Goal: Information Seeking & Learning: Learn about a topic

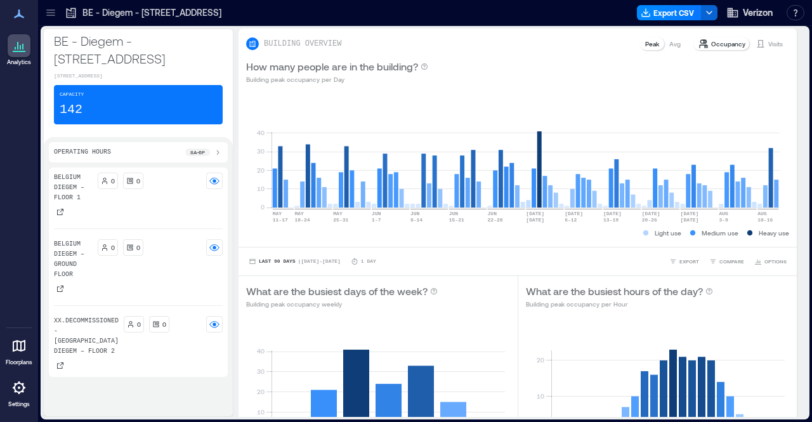
click at [54, 11] on icon at bounding box center [50, 12] width 13 height 13
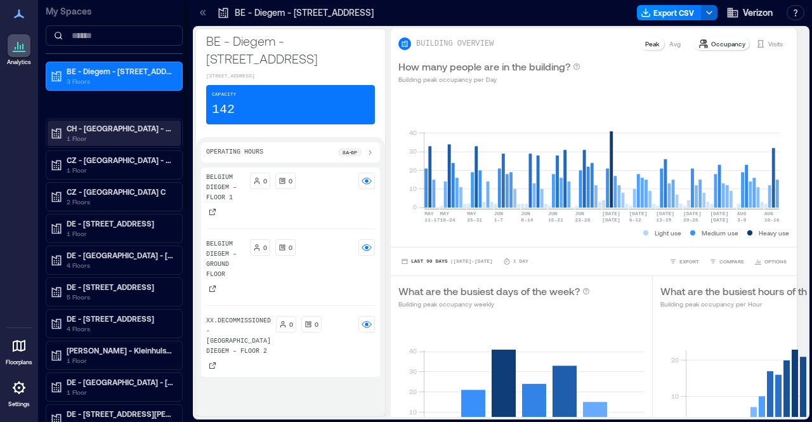
click at [105, 135] on p "1 Floor" at bounding box center [120, 138] width 107 height 10
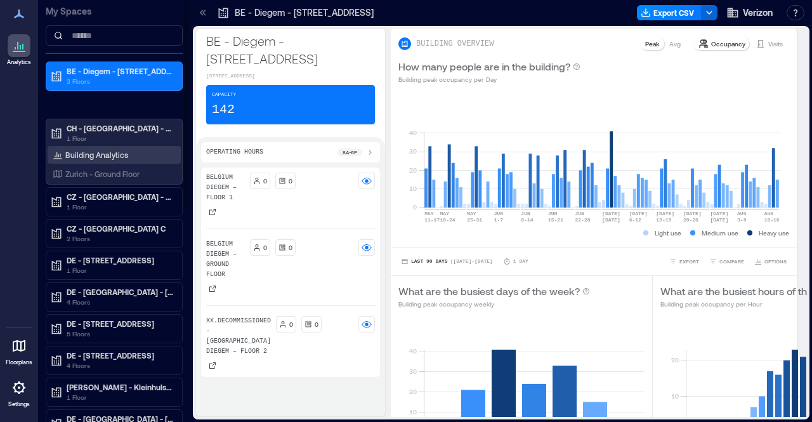
click at [110, 151] on p "Building Analytics" at bounding box center [96, 155] width 63 height 10
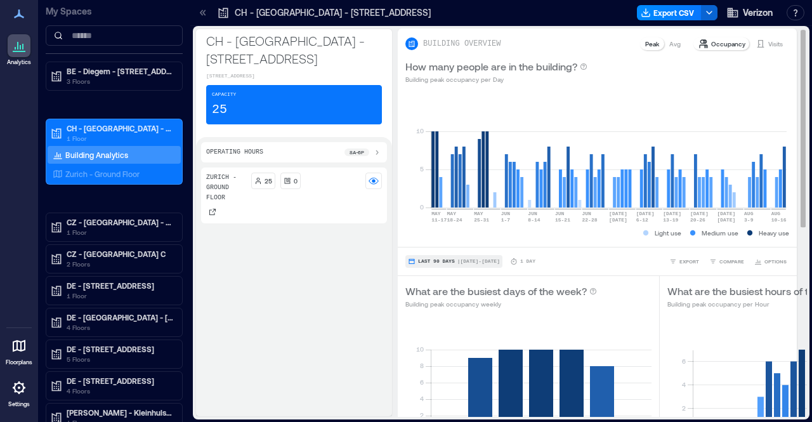
click at [441, 257] on button "Last 90 Days | [DATE] - [DATE]" at bounding box center [453, 261] width 97 height 13
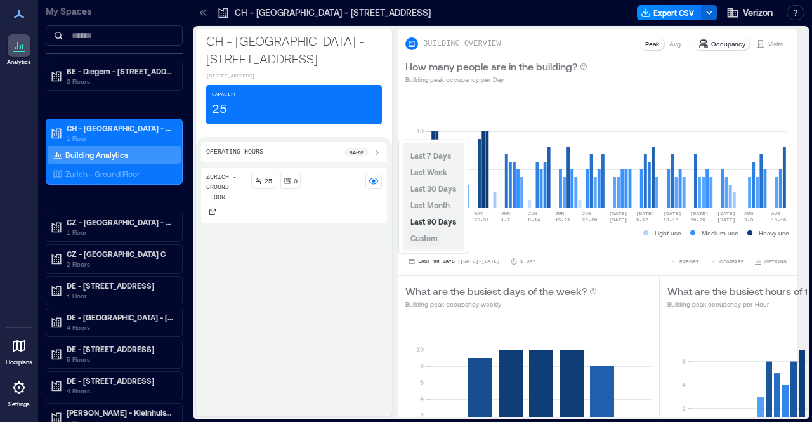
click at [431, 239] on span "Custom" at bounding box center [423, 237] width 27 height 9
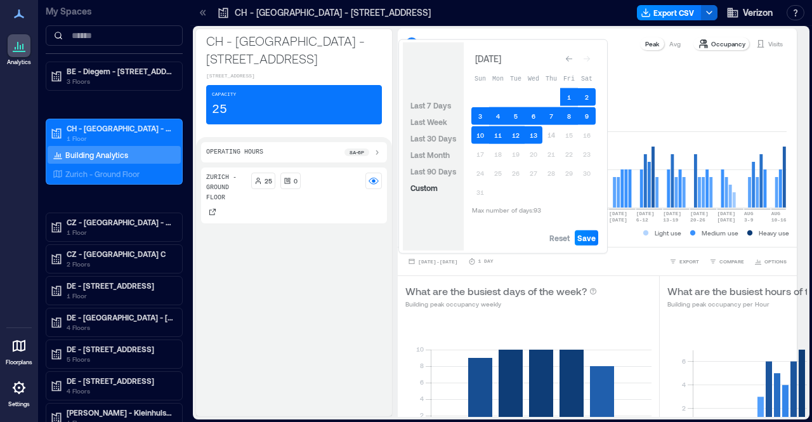
click at [567, 55] on icon "Go to previous month" at bounding box center [569, 59] width 8 height 8
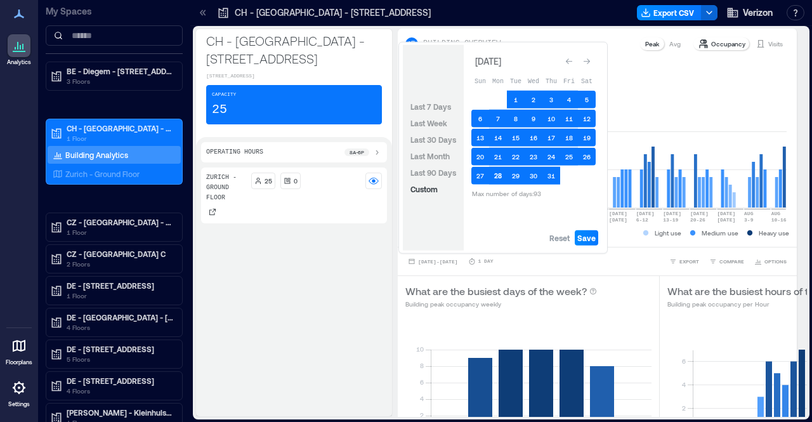
click at [496, 173] on button "28" at bounding box center [498, 176] width 18 height 18
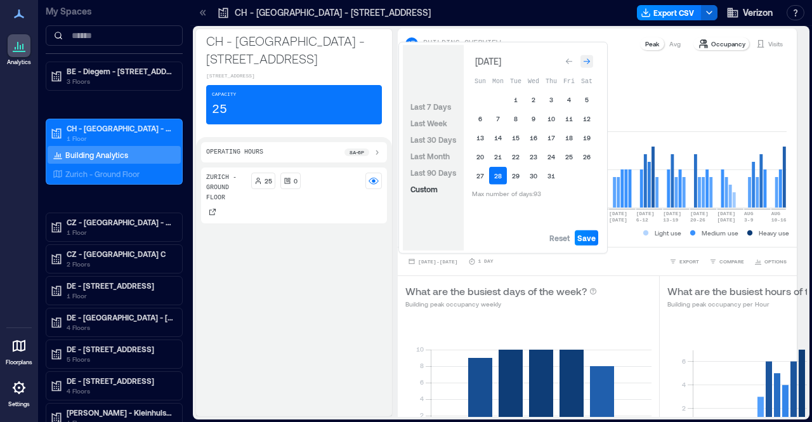
click at [590, 62] on icon "Go to next month" at bounding box center [587, 62] width 8 height 8
click at [571, 96] on button "1" at bounding box center [569, 97] width 18 height 18
click at [580, 235] on span "Save" at bounding box center [586, 238] width 18 height 10
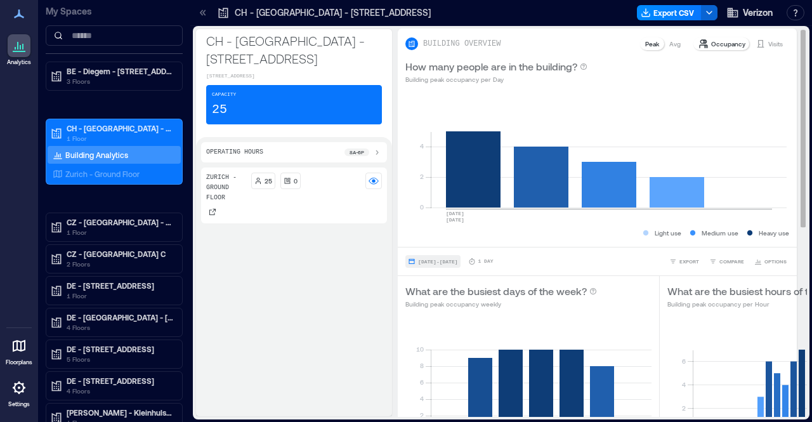
click at [446, 262] on span "[DATE] - [DATE]" at bounding box center [437, 262] width 39 height 6
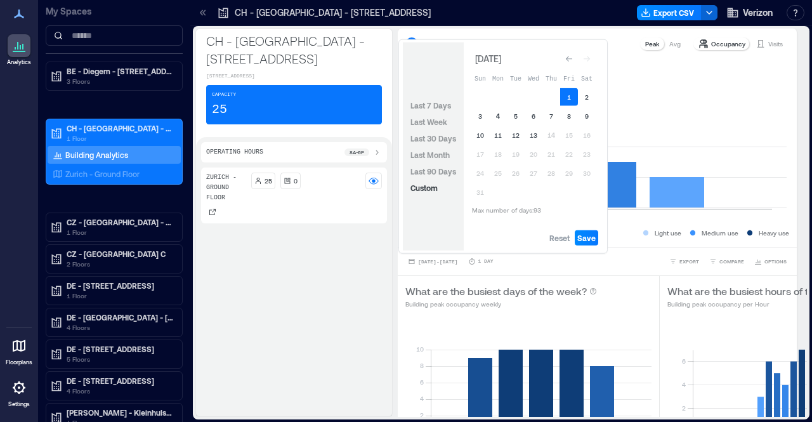
click at [498, 115] on button "4" at bounding box center [498, 116] width 18 height 18
click at [568, 117] on button "8" at bounding box center [569, 116] width 18 height 18
click at [581, 236] on span "Save" at bounding box center [586, 238] width 18 height 10
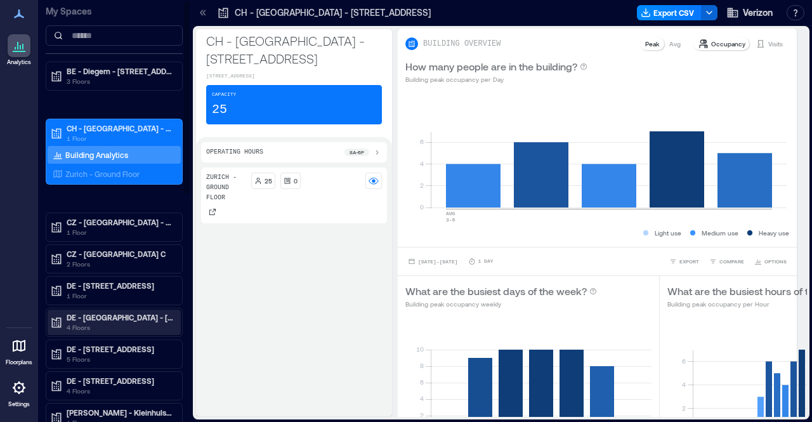
click at [104, 322] on p "4 Floors" at bounding box center [120, 327] width 107 height 10
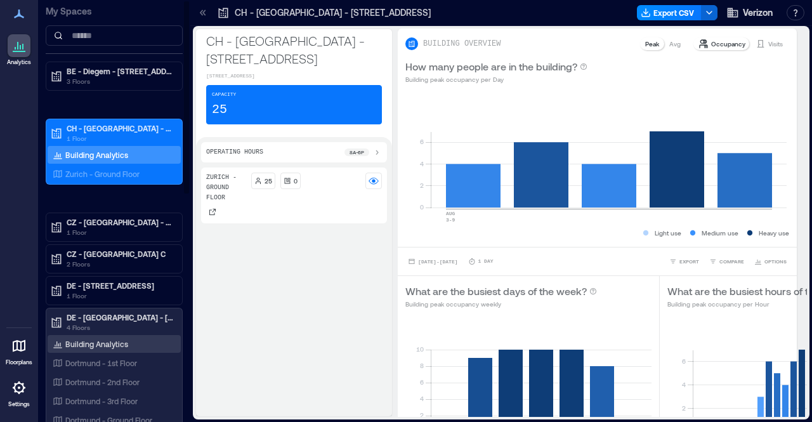
click at [98, 346] on div "Building Analytics" at bounding box center [90, 343] width 81 height 13
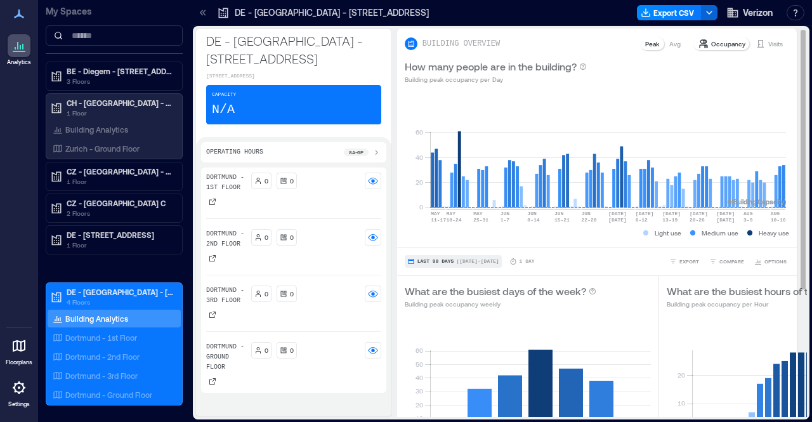
click at [456, 261] on span "| [DATE] - [DATE]" at bounding box center [477, 261] width 42 height 0
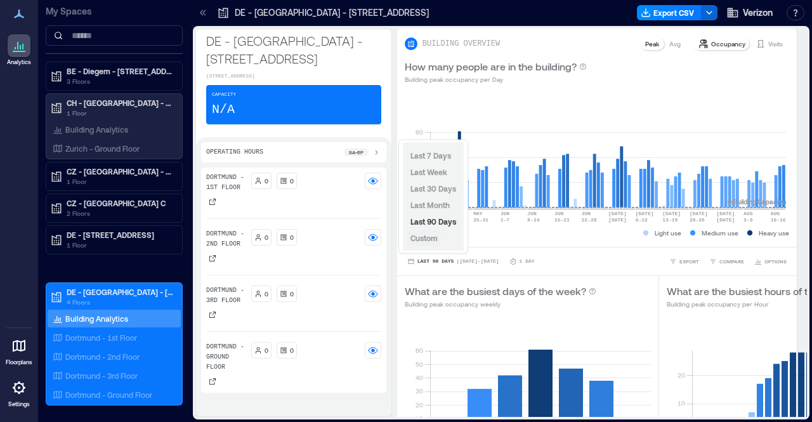
click at [436, 238] on span "Custom" at bounding box center [423, 237] width 27 height 9
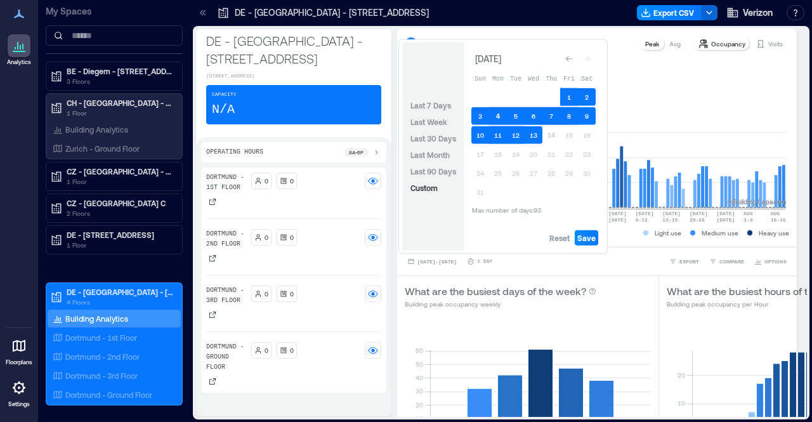
click at [501, 115] on button "4" at bounding box center [498, 116] width 18 height 18
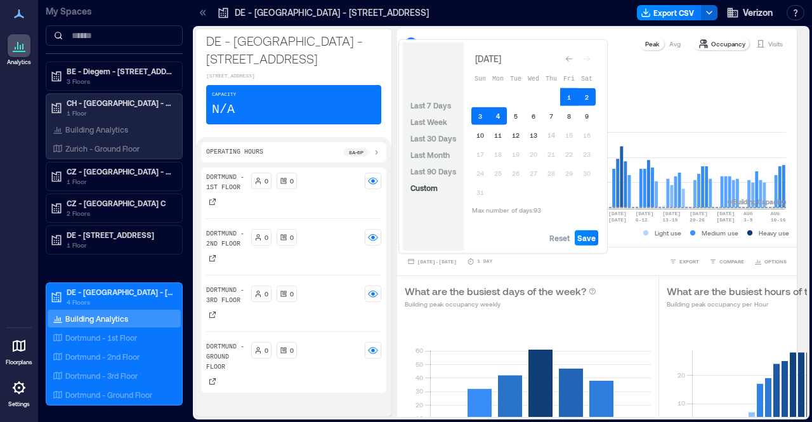
click at [500, 115] on button "4" at bounding box center [498, 116] width 18 height 18
click at [567, 117] on button "8" at bounding box center [569, 116] width 18 height 18
click at [590, 238] on span "Save" at bounding box center [586, 238] width 18 height 10
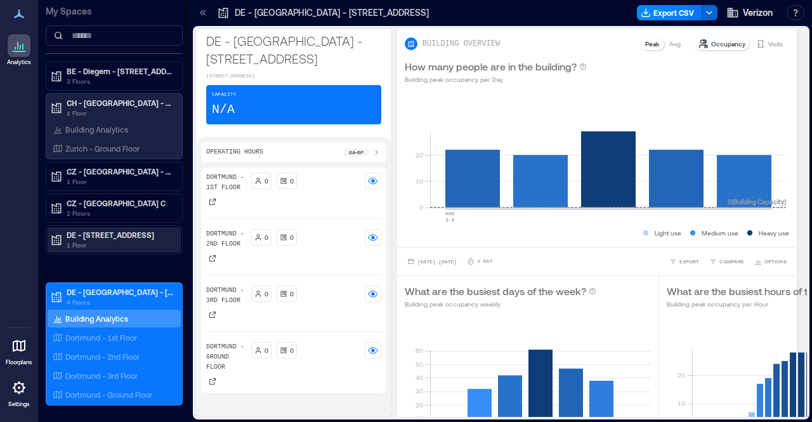
click at [77, 234] on p "DE - [STREET_ADDRESS]" at bounding box center [120, 235] width 107 height 10
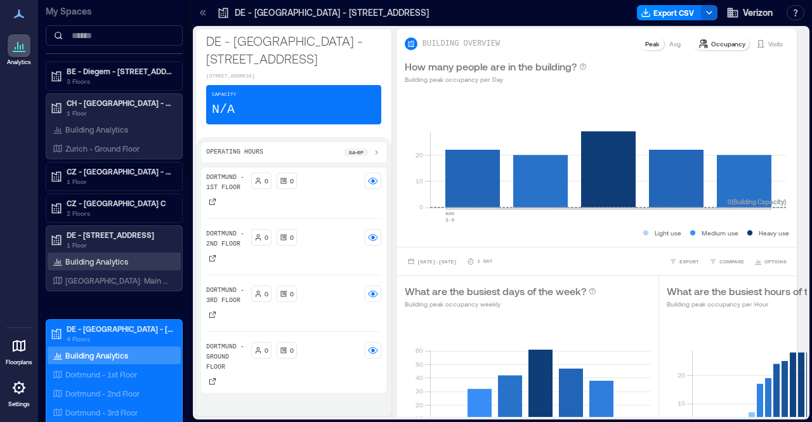
click at [94, 258] on p "Building Analytics" at bounding box center [96, 261] width 63 height 10
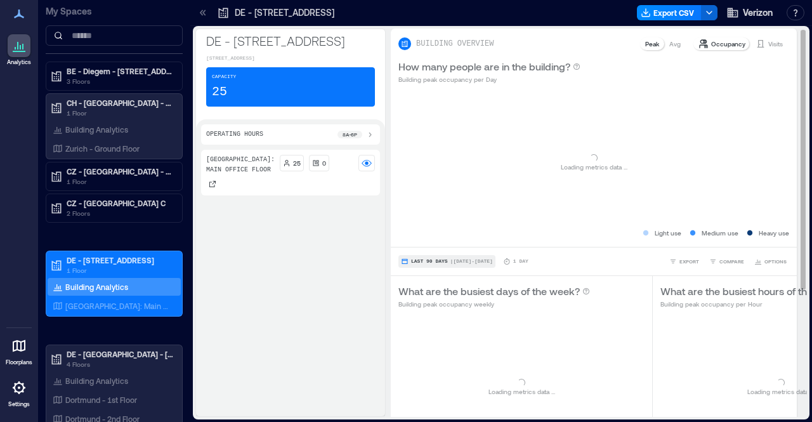
click at [442, 261] on span "Last 90 Days" at bounding box center [429, 261] width 37 height 0
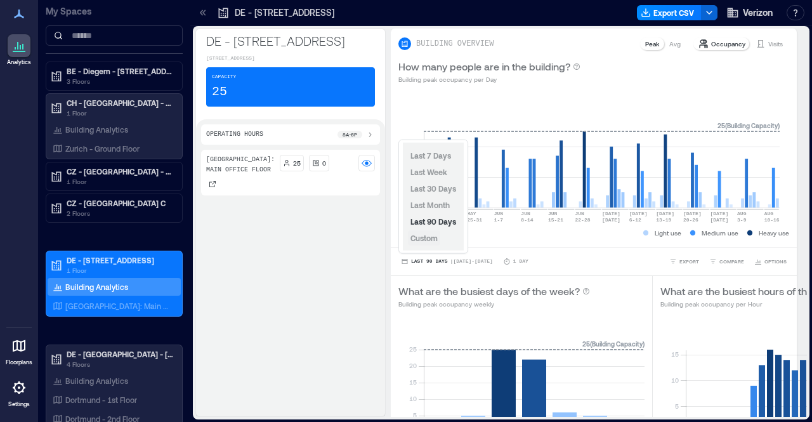
click at [434, 236] on span "Custom" at bounding box center [423, 237] width 27 height 9
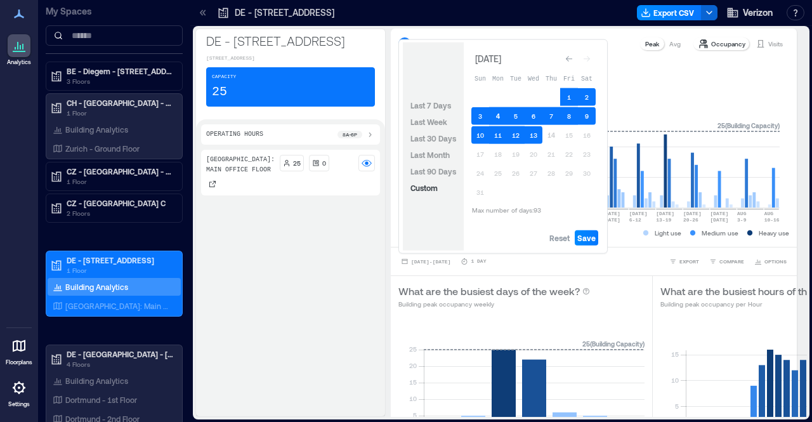
click at [500, 115] on button "4" at bounding box center [498, 116] width 18 height 18
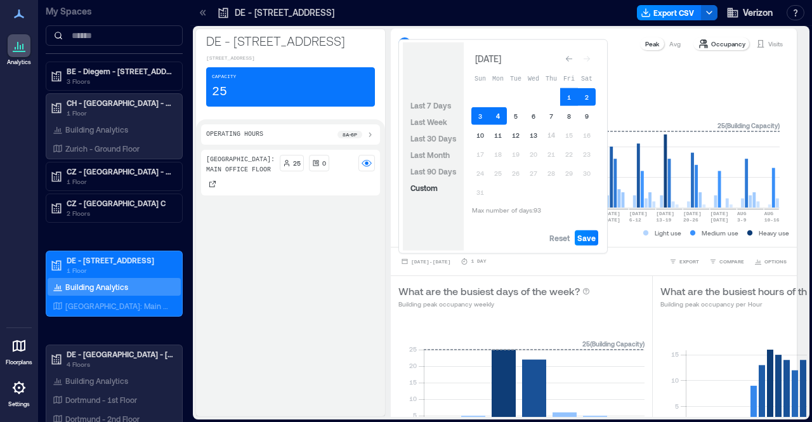
click at [500, 115] on button "4" at bounding box center [498, 116] width 18 height 18
click at [569, 115] on button "8" at bounding box center [569, 116] width 18 height 18
click at [583, 239] on span "Save" at bounding box center [586, 238] width 18 height 10
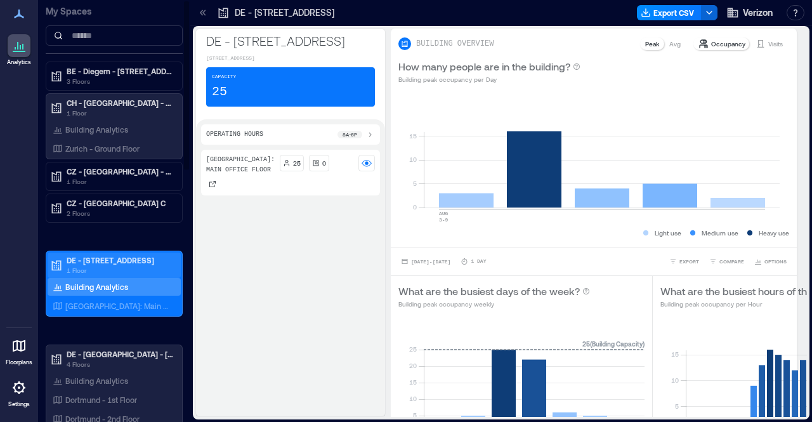
click at [75, 258] on p "DE - [STREET_ADDRESS]" at bounding box center [120, 260] width 107 height 10
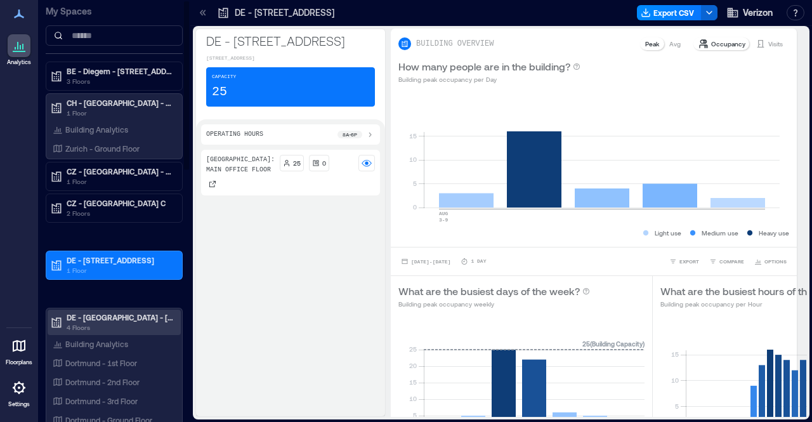
click at [84, 319] on p "DE - [GEOGRAPHIC_DATA] - [STREET_ADDRESS]" at bounding box center [120, 317] width 107 height 10
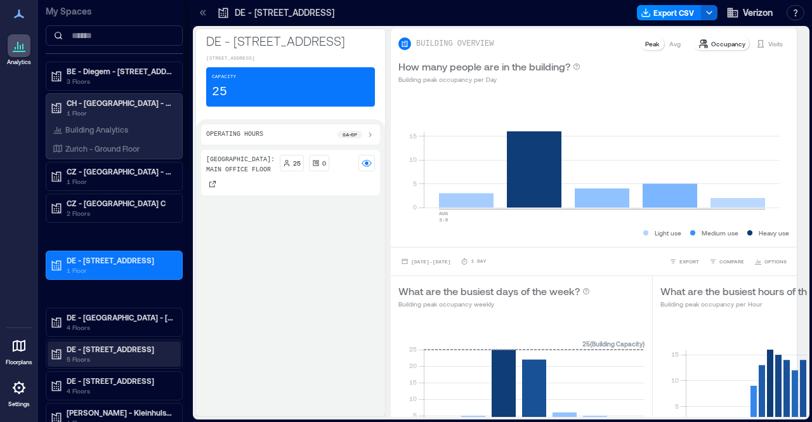
click at [90, 346] on p "DE - [STREET_ADDRESS]" at bounding box center [120, 349] width 107 height 10
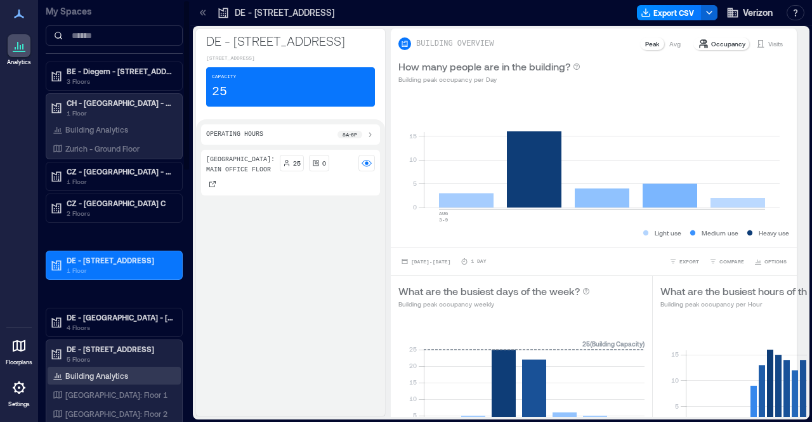
click at [98, 374] on p "Building Analytics" at bounding box center [96, 375] width 63 height 10
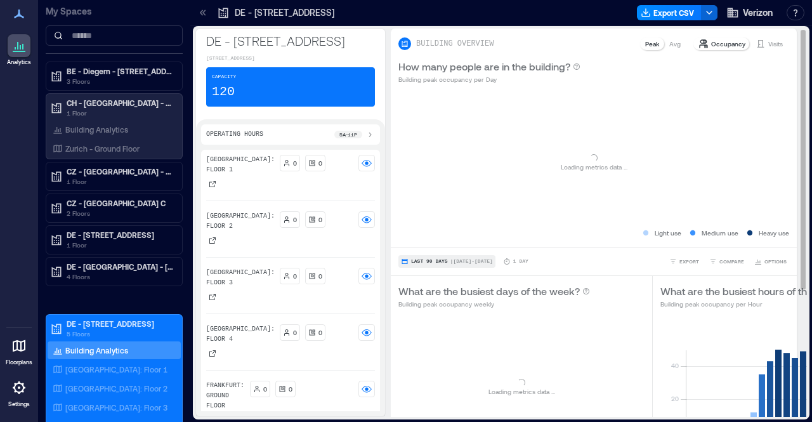
click at [465, 256] on button "Last 90 Days | [DATE] - [DATE]" at bounding box center [446, 261] width 97 height 13
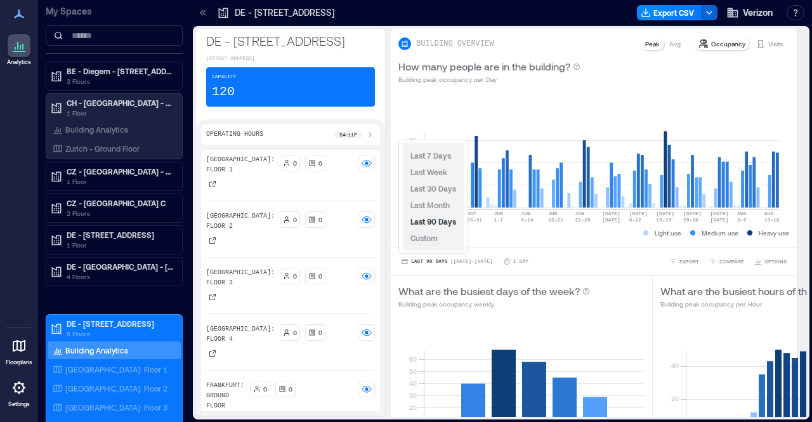
click at [434, 240] on span "Custom" at bounding box center [423, 237] width 27 height 9
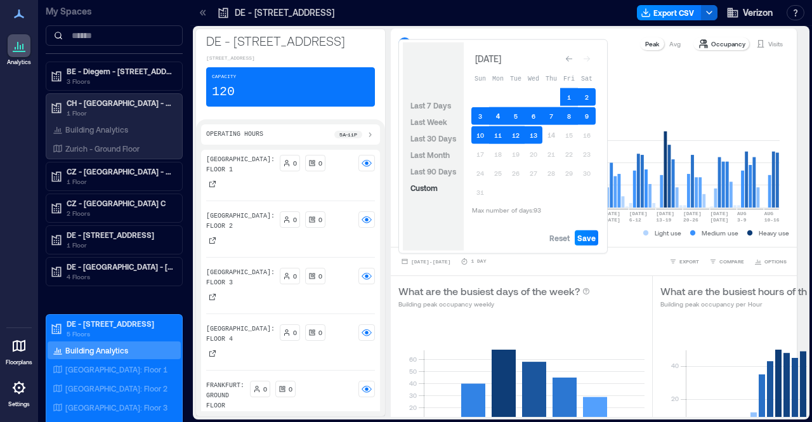
click at [500, 112] on button "4" at bounding box center [498, 116] width 18 height 18
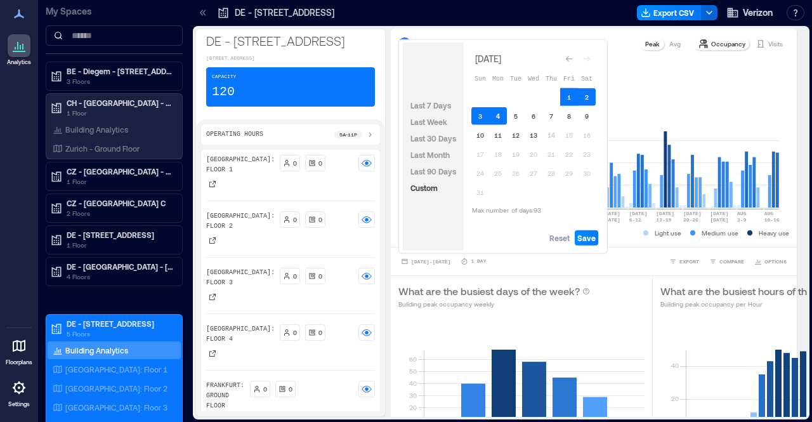
click at [500, 112] on button "4" at bounding box center [498, 116] width 18 height 18
click at [573, 117] on button "8" at bounding box center [569, 116] width 18 height 18
click at [592, 240] on span "Save" at bounding box center [586, 238] width 18 height 10
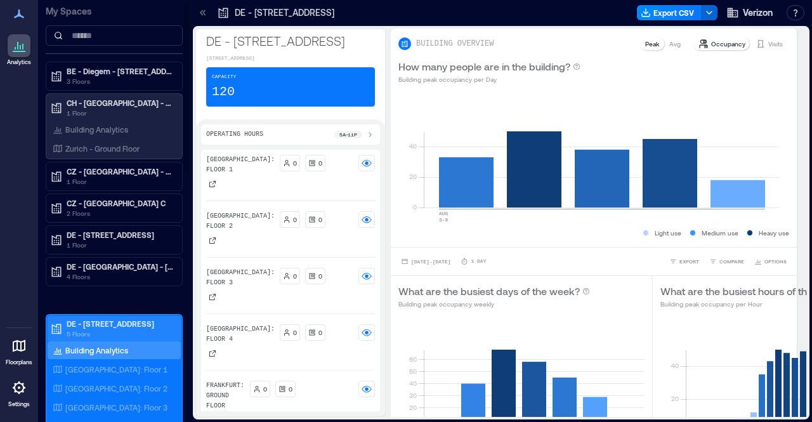
click at [99, 322] on p "DE - [STREET_ADDRESS]" at bounding box center [120, 323] width 107 height 10
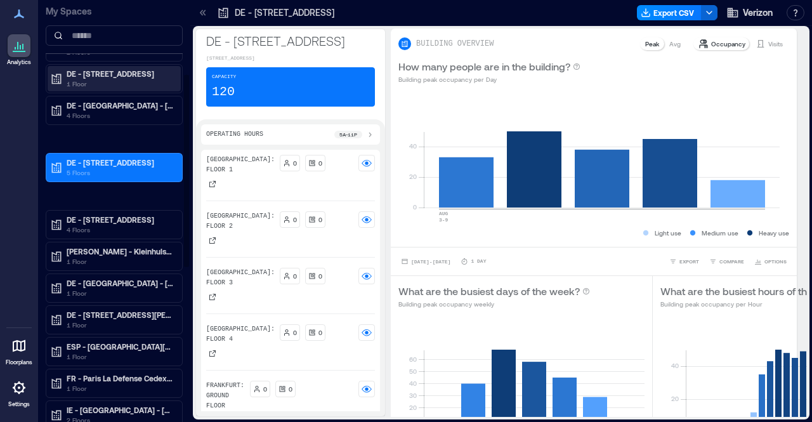
scroll to position [190, 0]
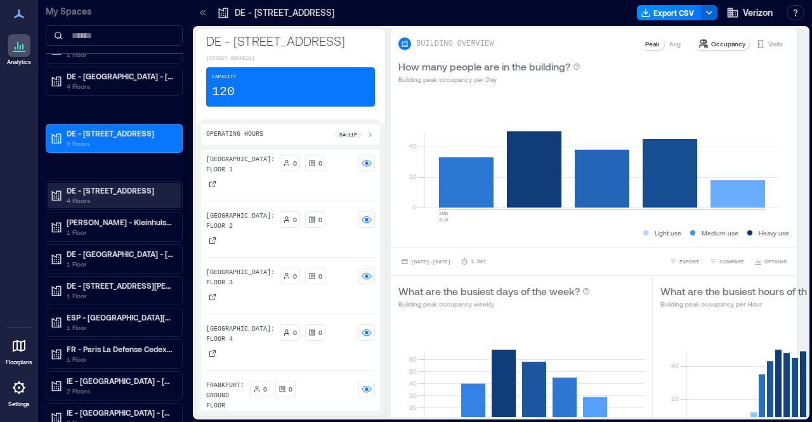
click at [113, 185] on p "DE - [STREET_ADDRESS]" at bounding box center [120, 190] width 107 height 10
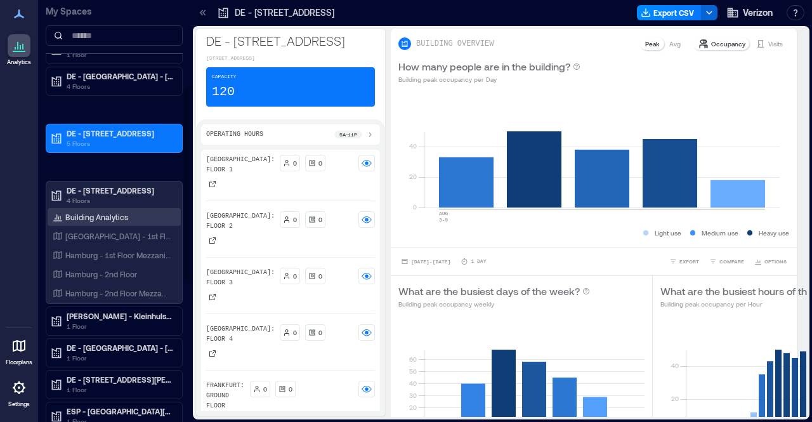
click at [106, 213] on p "Building Analytics" at bounding box center [96, 217] width 63 height 10
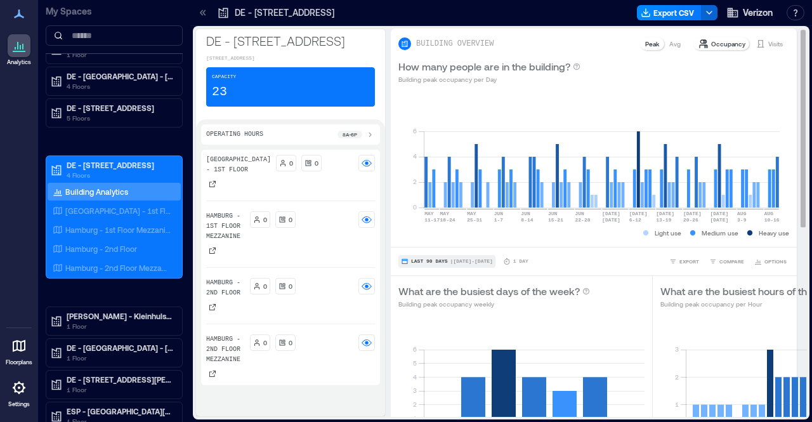
click at [453, 261] on span "| [DATE] - [DATE]" at bounding box center [471, 261] width 42 height 0
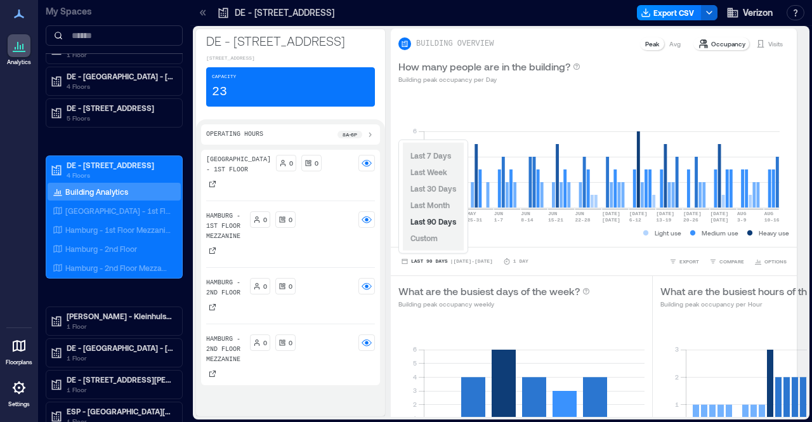
click at [441, 236] on div "Last 7 Days Last Week Last 30 Days Last Month Last 90 Days Custom" at bounding box center [433, 197] width 61 height 108
click at [437, 236] on button "Custom" at bounding box center [424, 237] width 32 height 15
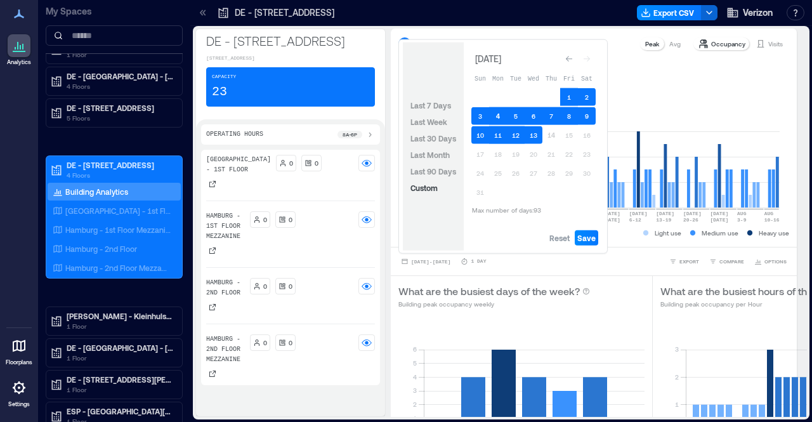
click at [498, 113] on button "4" at bounding box center [498, 116] width 18 height 18
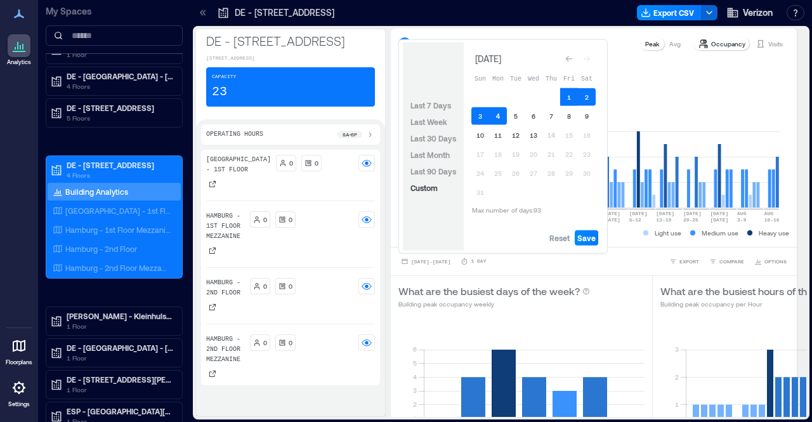
click at [498, 113] on button "4" at bounding box center [498, 116] width 18 height 18
click at [572, 115] on button "8" at bounding box center [569, 116] width 18 height 18
click at [595, 238] on span "Save" at bounding box center [586, 238] width 18 height 10
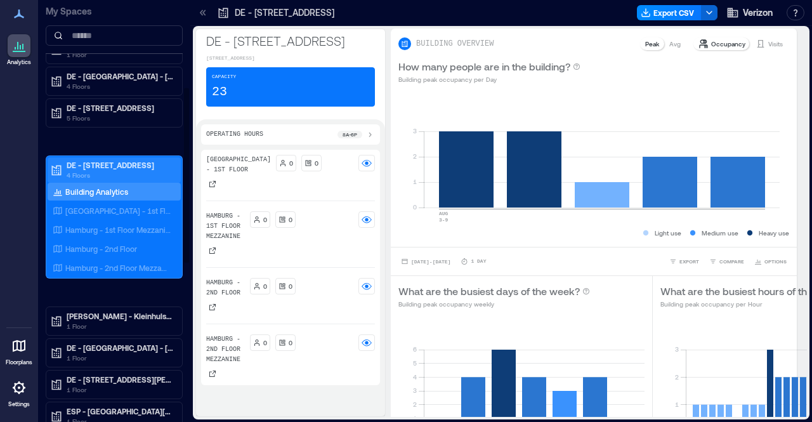
click at [117, 162] on p "DE - [STREET_ADDRESS]" at bounding box center [120, 165] width 107 height 10
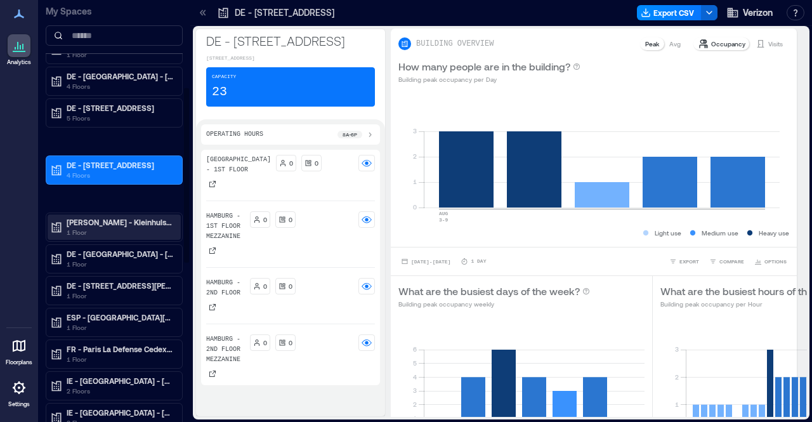
click at [107, 218] on p "[PERSON_NAME] - Kleinhulsen 1 3 5" at bounding box center [120, 222] width 107 height 10
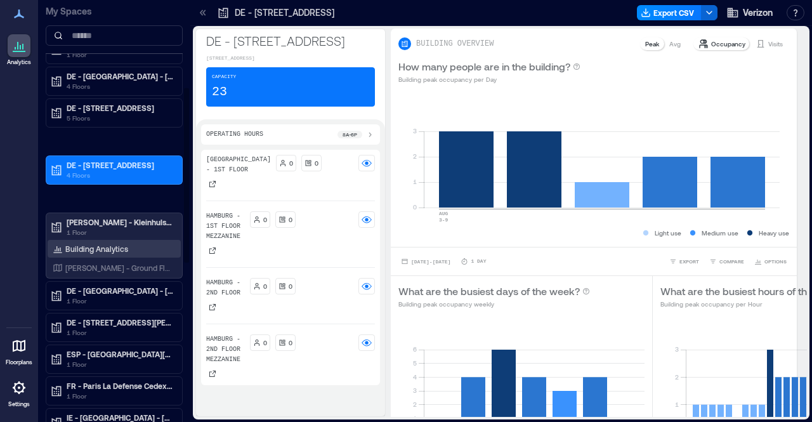
click at [109, 245] on p "Building Analytics" at bounding box center [96, 248] width 63 height 10
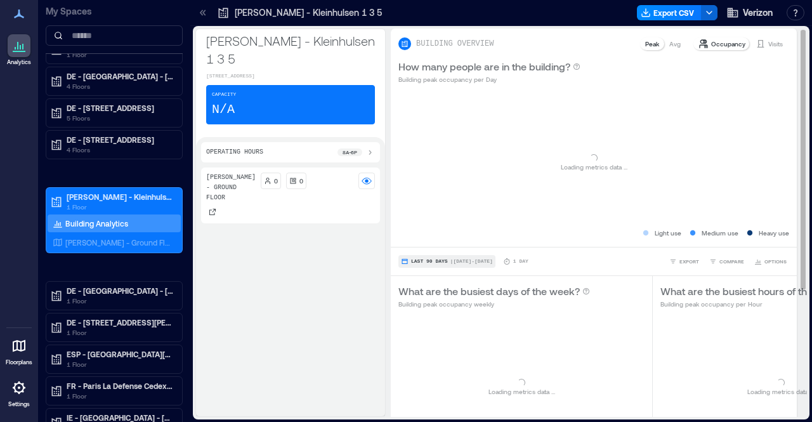
click at [483, 256] on button "Last 90 Days | [DATE] - [DATE]" at bounding box center [446, 261] width 97 height 13
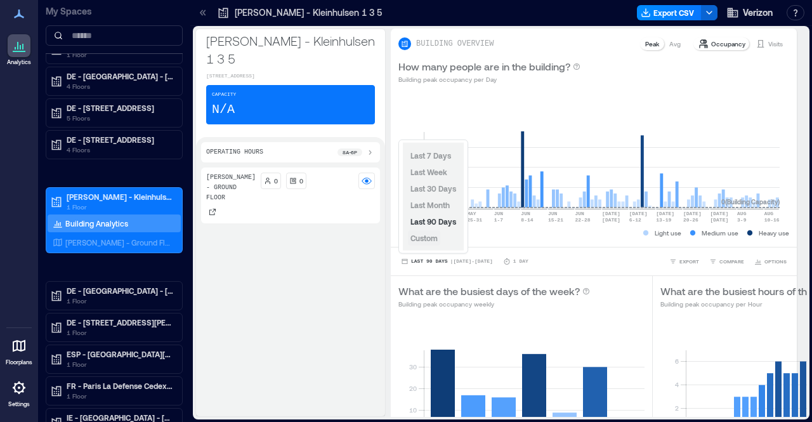
click at [428, 236] on span "Custom" at bounding box center [423, 237] width 27 height 9
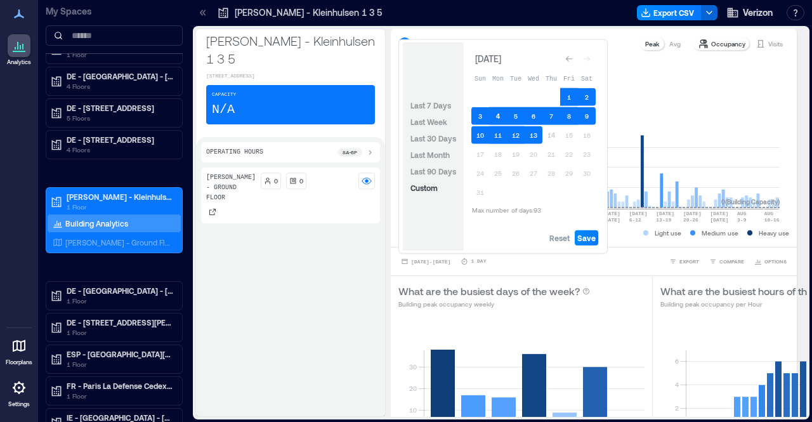
click at [497, 114] on button "4" at bounding box center [498, 116] width 18 height 18
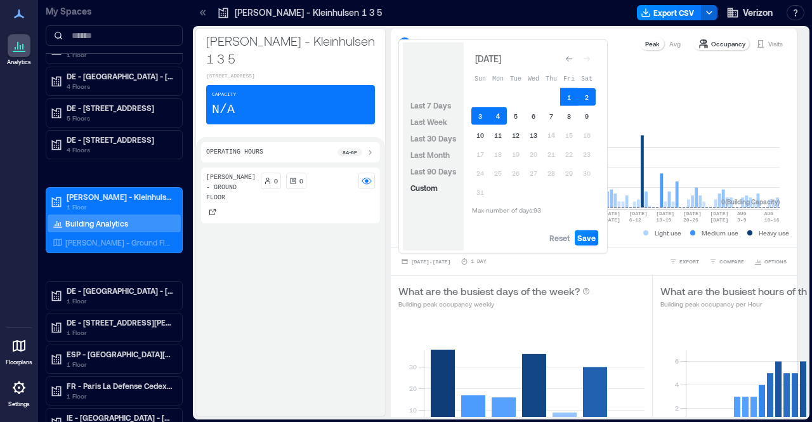
click at [496, 115] on button "4" at bounding box center [498, 116] width 18 height 18
click at [575, 116] on button "8" at bounding box center [569, 116] width 18 height 18
click at [587, 237] on span "Save" at bounding box center [586, 238] width 18 height 10
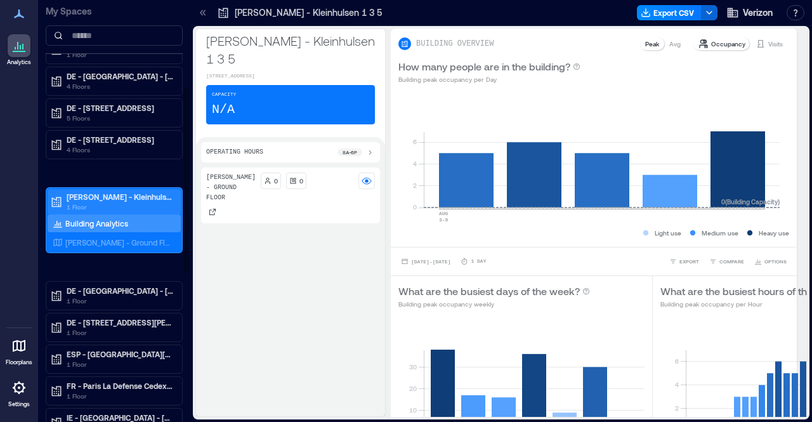
click at [108, 191] on p "[PERSON_NAME] - Kleinhulsen 1 3 5" at bounding box center [120, 196] width 107 height 10
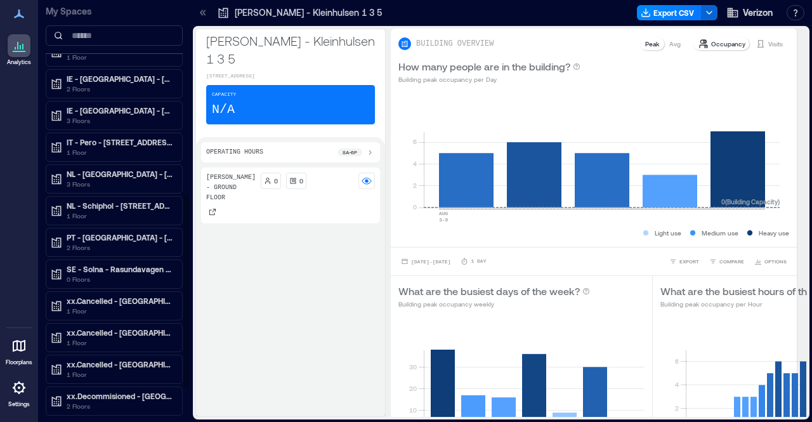
scroll to position [503, 0]
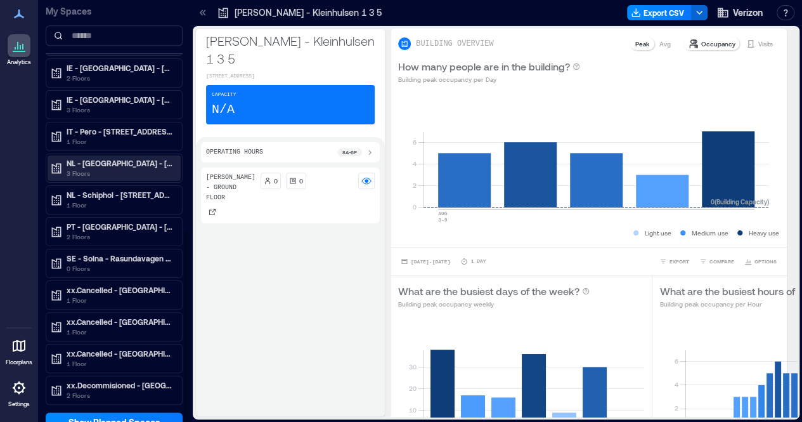
click at [109, 168] on p "3 Floors" at bounding box center [120, 173] width 107 height 10
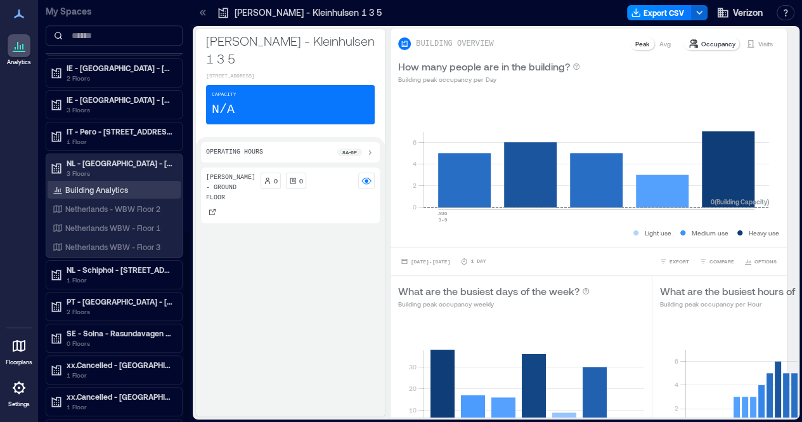
click at [110, 185] on p "Building Analytics" at bounding box center [96, 190] width 63 height 10
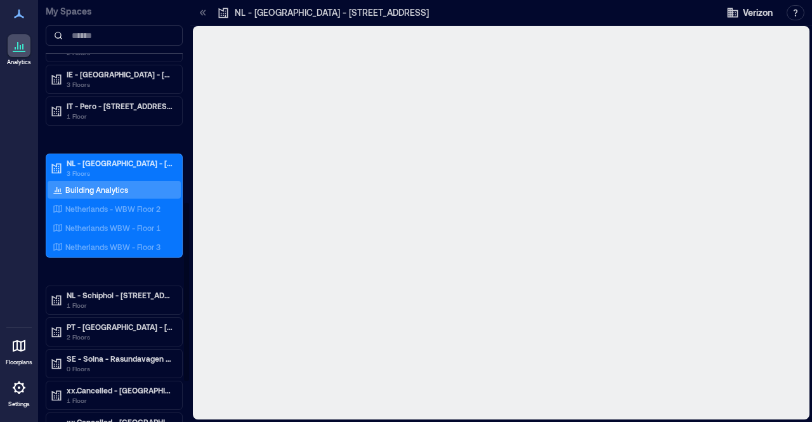
scroll to position [452, 0]
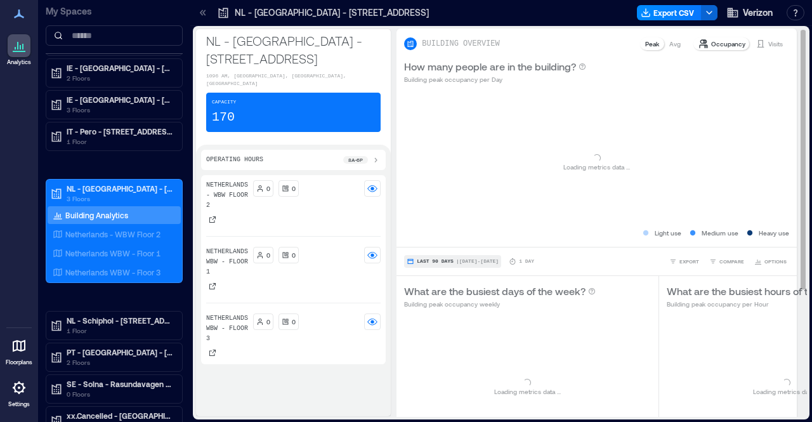
click at [481, 261] on span "| [DATE] - [DATE]" at bounding box center [477, 261] width 42 height 0
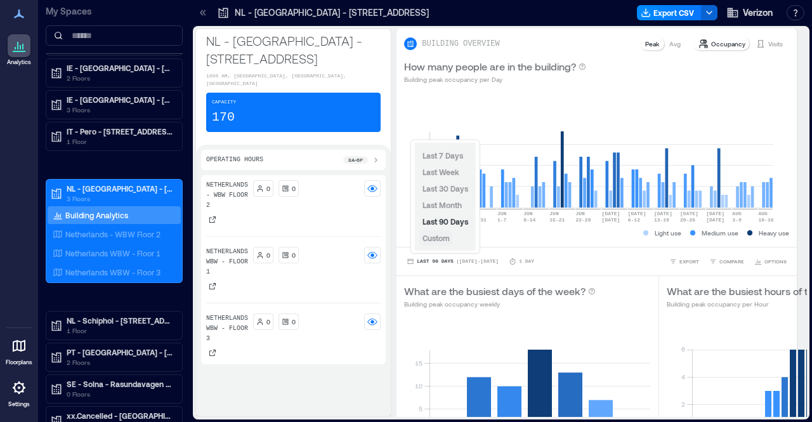
click at [445, 239] on span "Custom" at bounding box center [435, 237] width 27 height 9
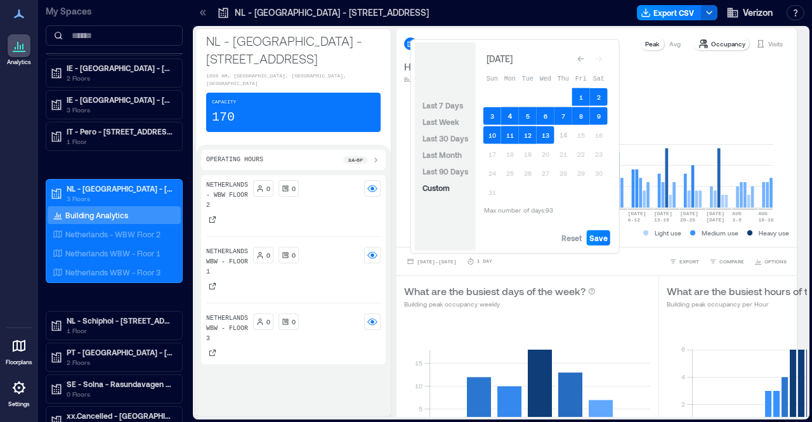
click at [513, 117] on button "4" at bounding box center [510, 116] width 18 height 18
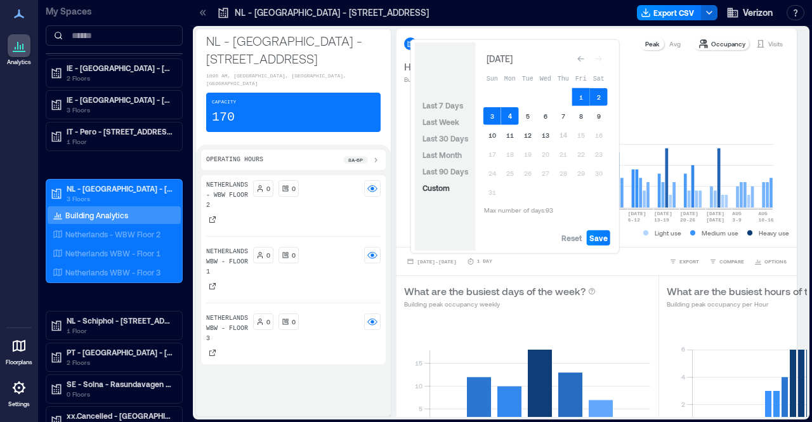
click at [513, 117] on button "4" at bounding box center [510, 116] width 18 height 18
click at [582, 119] on button "8" at bounding box center [581, 116] width 18 height 18
click at [605, 239] on span "Save" at bounding box center [598, 238] width 18 height 10
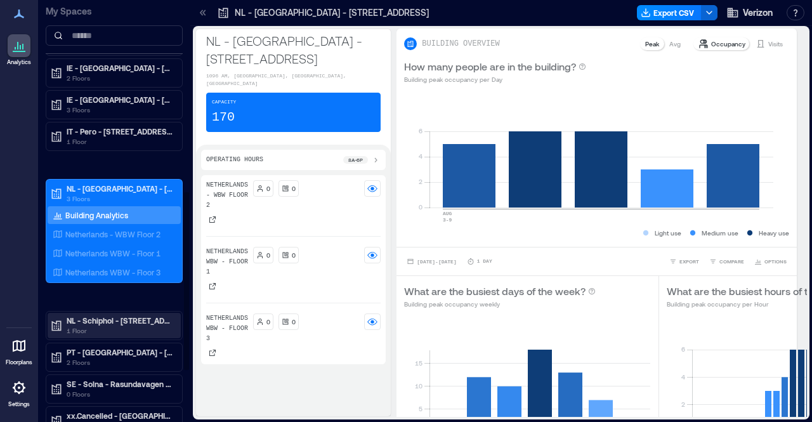
click at [132, 325] on p "1 Floor" at bounding box center [120, 330] width 107 height 10
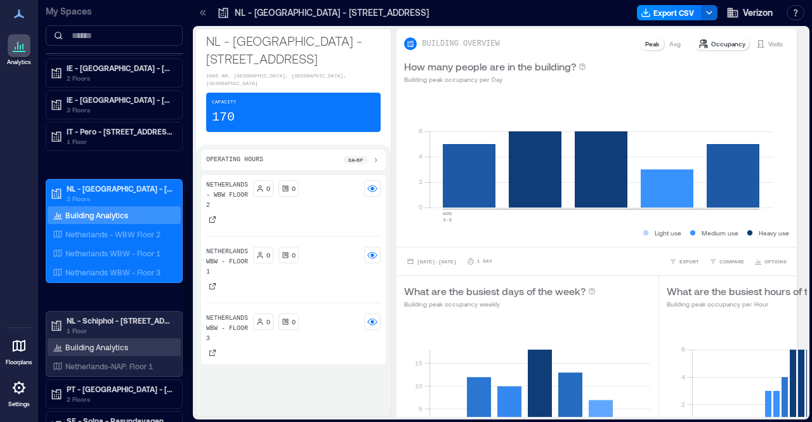
click at [120, 342] on p "Building Analytics" at bounding box center [96, 347] width 63 height 10
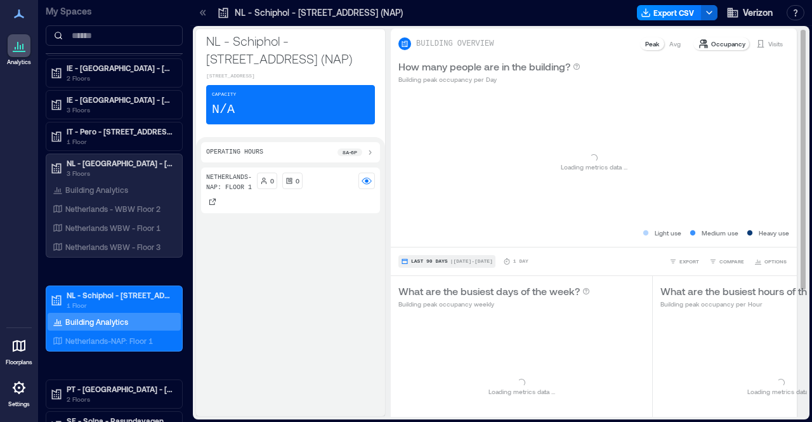
click at [465, 261] on span "| [DATE] - [DATE]" at bounding box center [471, 261] width 42 height 0
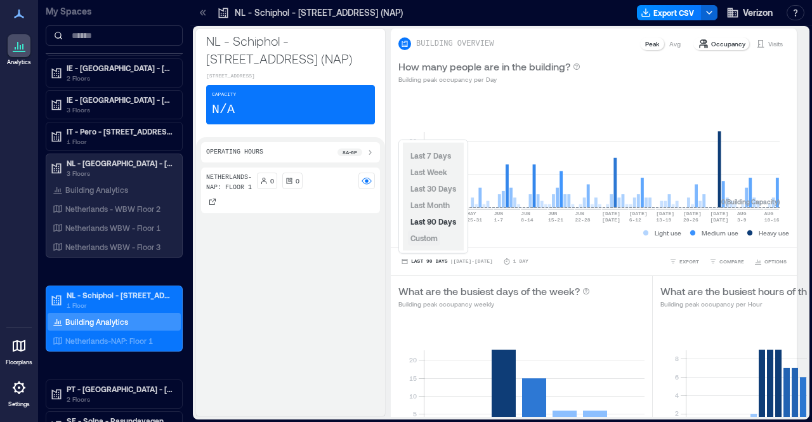
click at [429, 236] on span "Custom" at bounding box center [423, 237] width 27 height 9
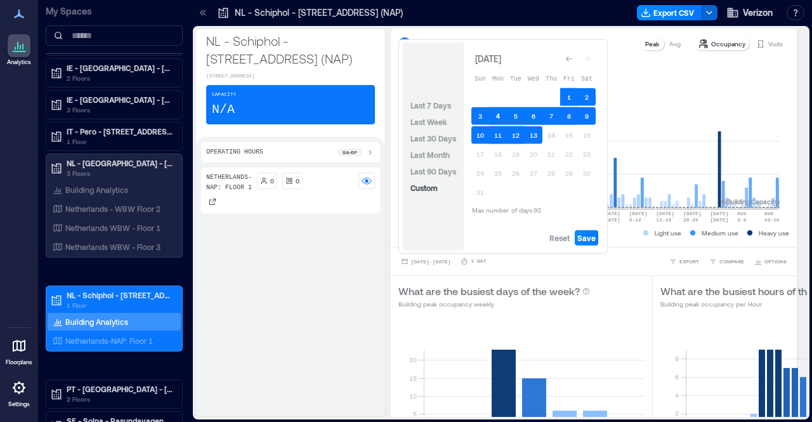
click at [501, 116] on button "4" at bounding box center [498, 116] width 18 height 18
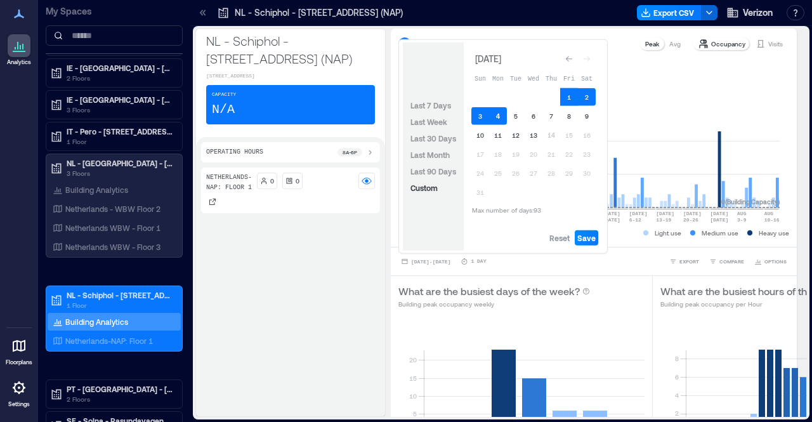
click at [501, 116] on button "4" at bounding box center [498, 116] width 18 height 18
click at [569, 116] on button "8" at bounding box center [569, 116] width 18 height 18
click at [593, 238] on span "Save" at bounding box center [586, 238] width 18 height 10
